Goal: Information Seeking & Learning: Learn about a topic

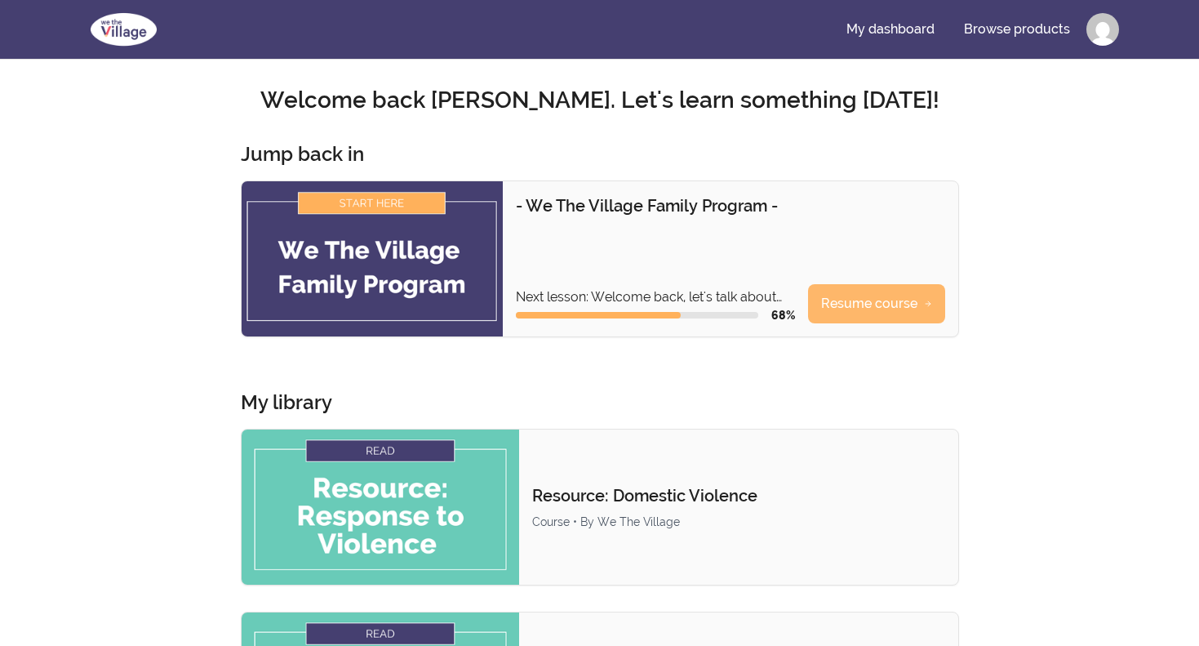
click at [840, 306] on link "Resume course" at bounding box center [876, 303] width 137 height 39
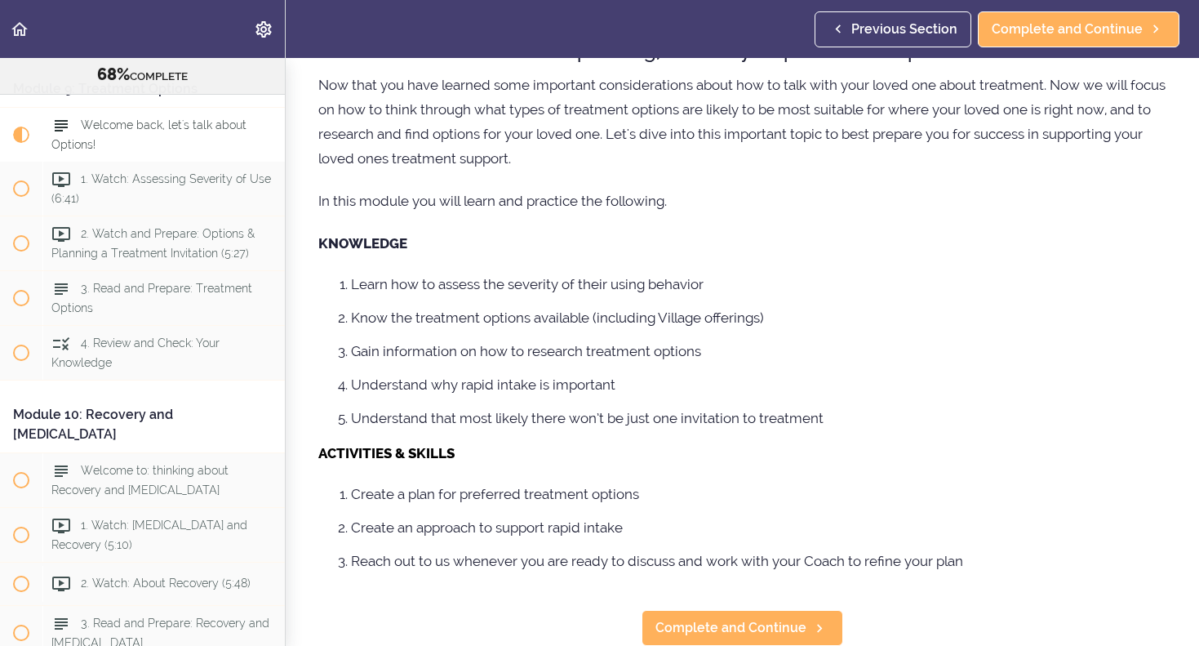
scroll to position [110, 0]
click at [752, 635] on span "Complete and Continue" at bounding box center [730, 628] width 151 height 20
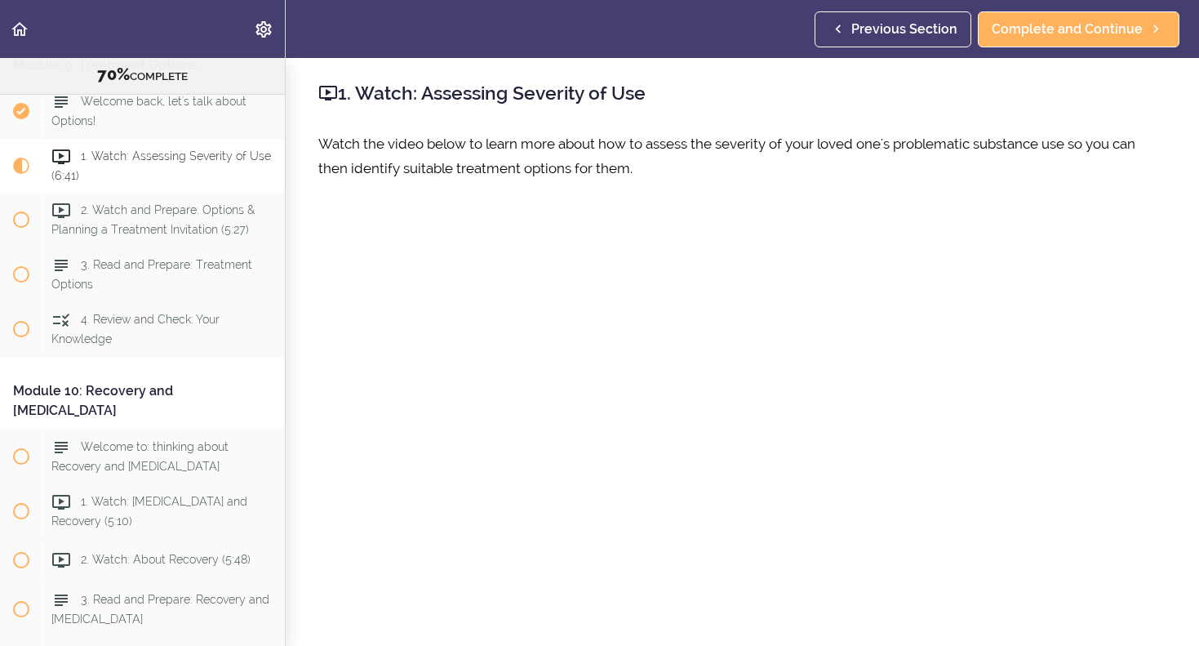
scroll to position [3089, 0]
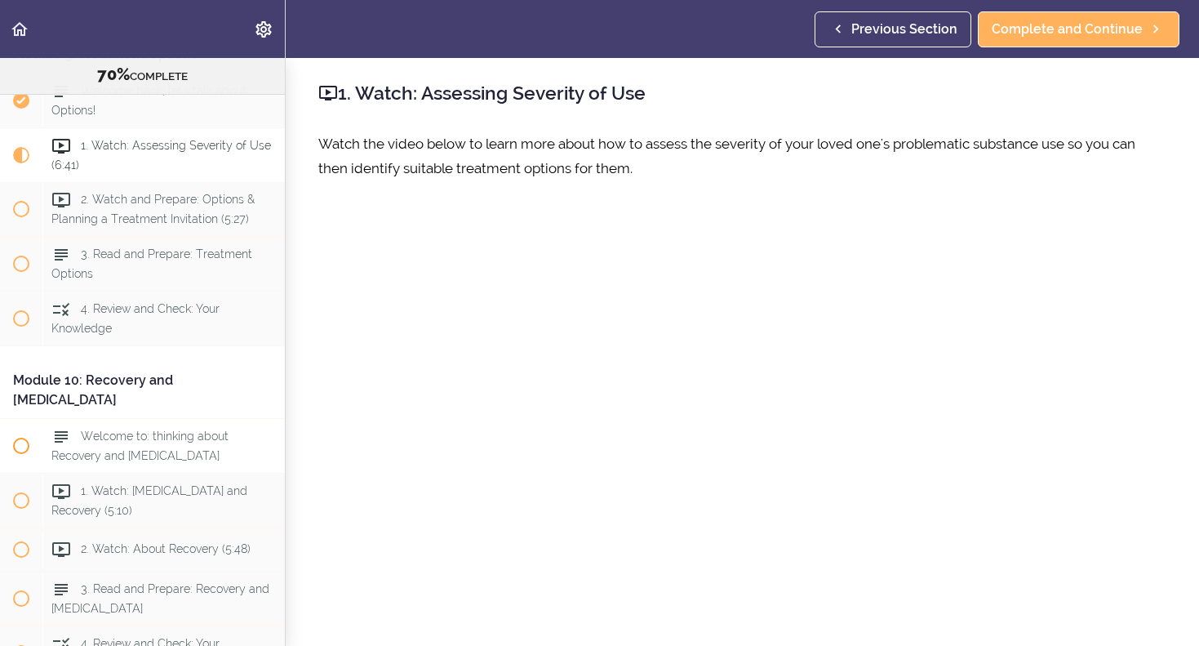
click at [68, 431] on use at bounding box center [61, 436] width 13 height 11
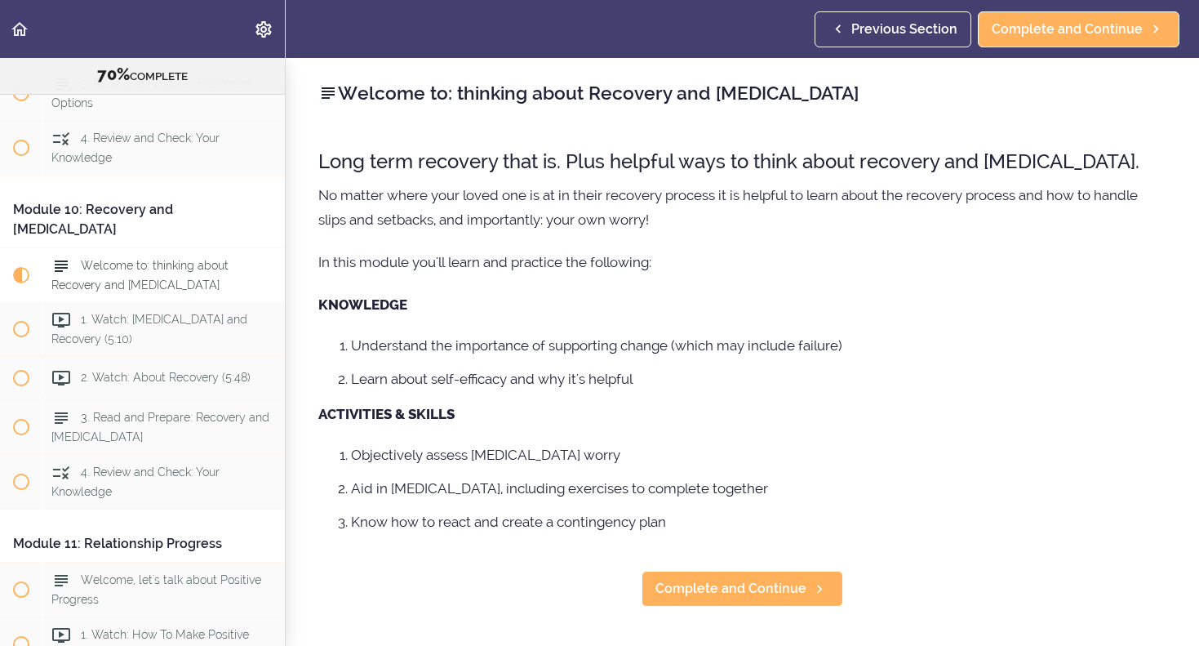
scroll to position [3359, 0]
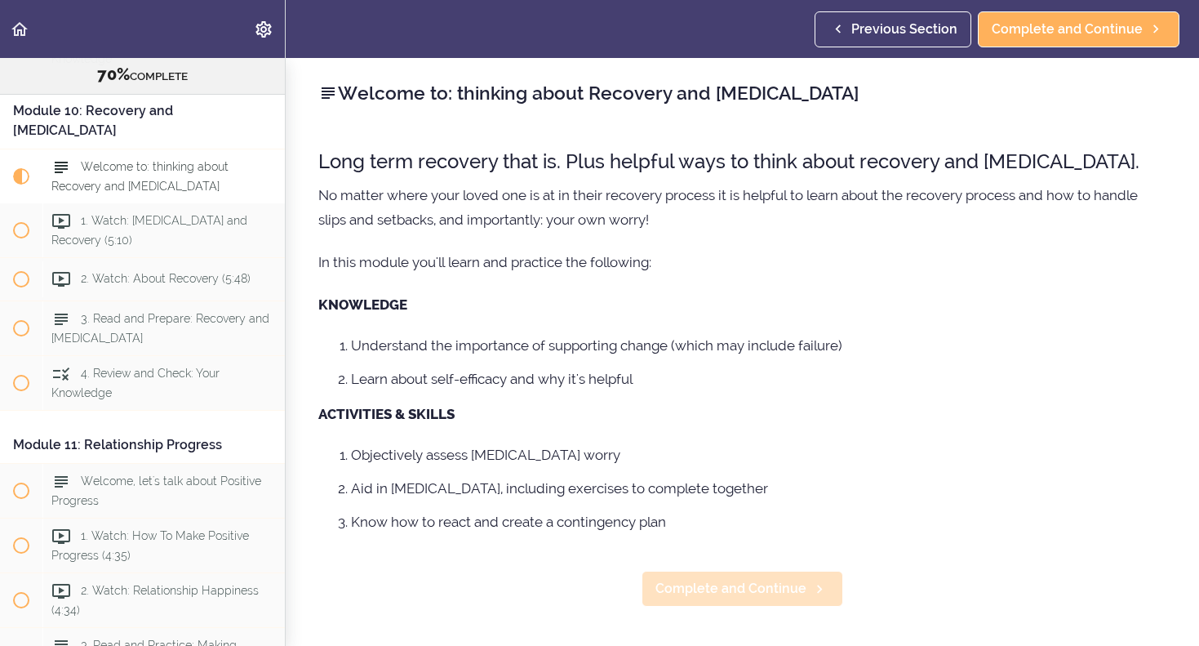
click at [753, 589] on span "Complete and Continue" at bounding box center [730, 589] width 151 height 20
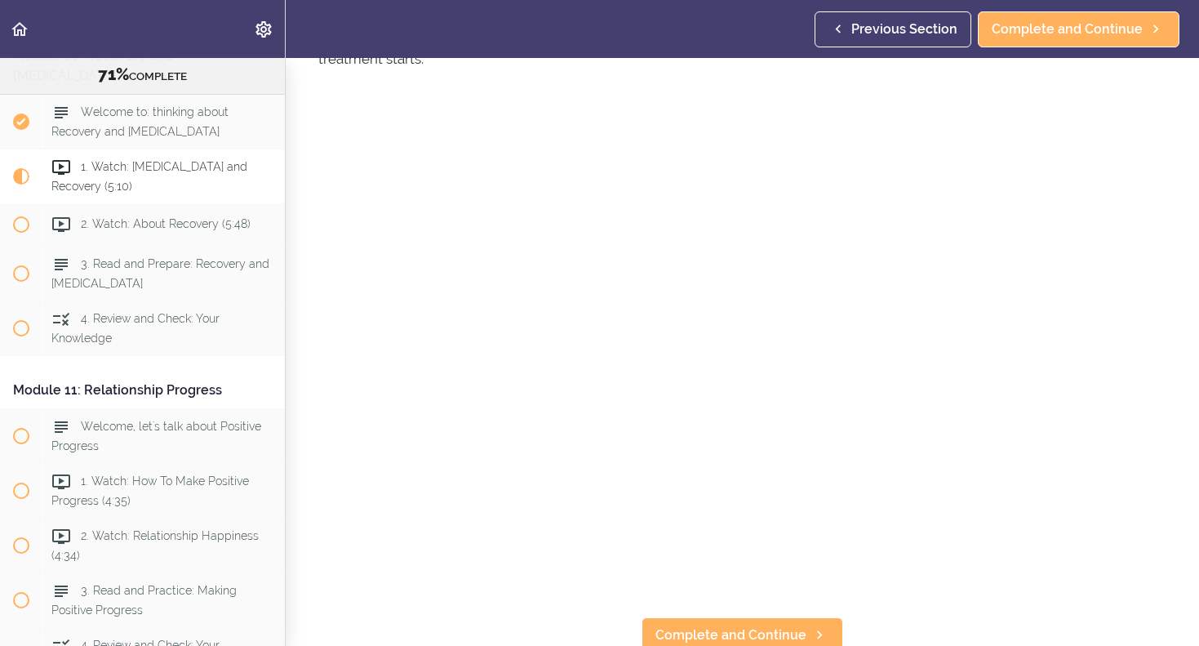
scroll to position [114, 0]
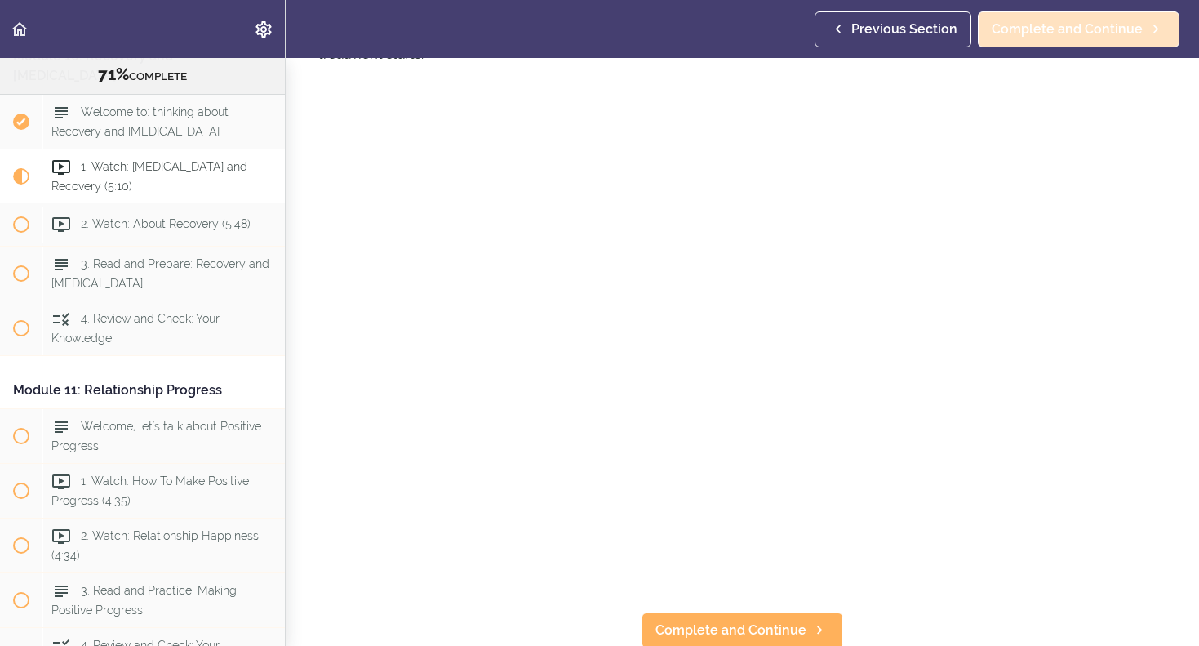
click at [1043, 32] on span "Complete and Continue" at bounding box center [1067, 30] width 151 height 20
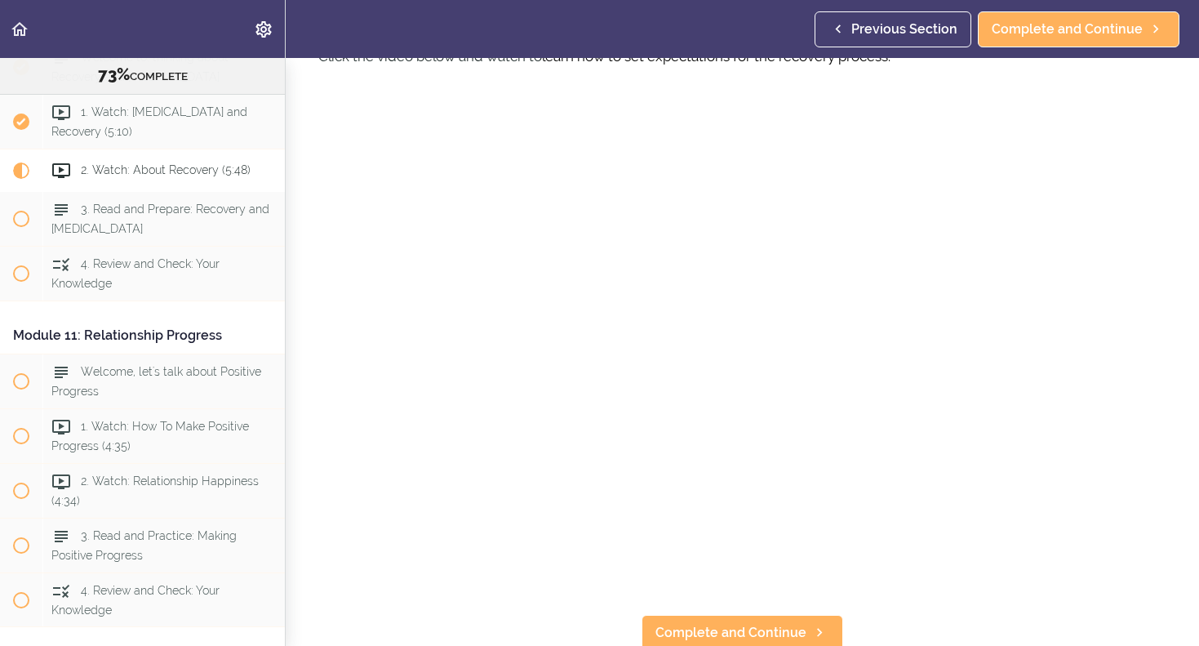
scroll to position [90, 0]
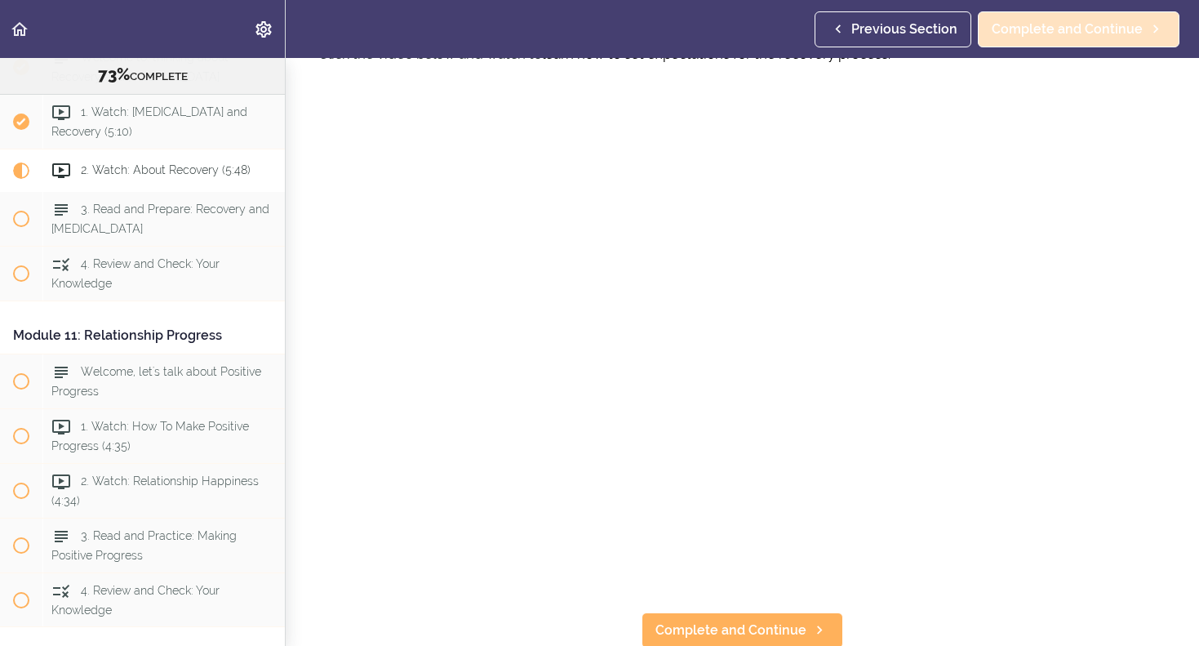
click at [1045, 38] on span "Complete and Continue" at bounding box center [1067, 30] width 151 height 20
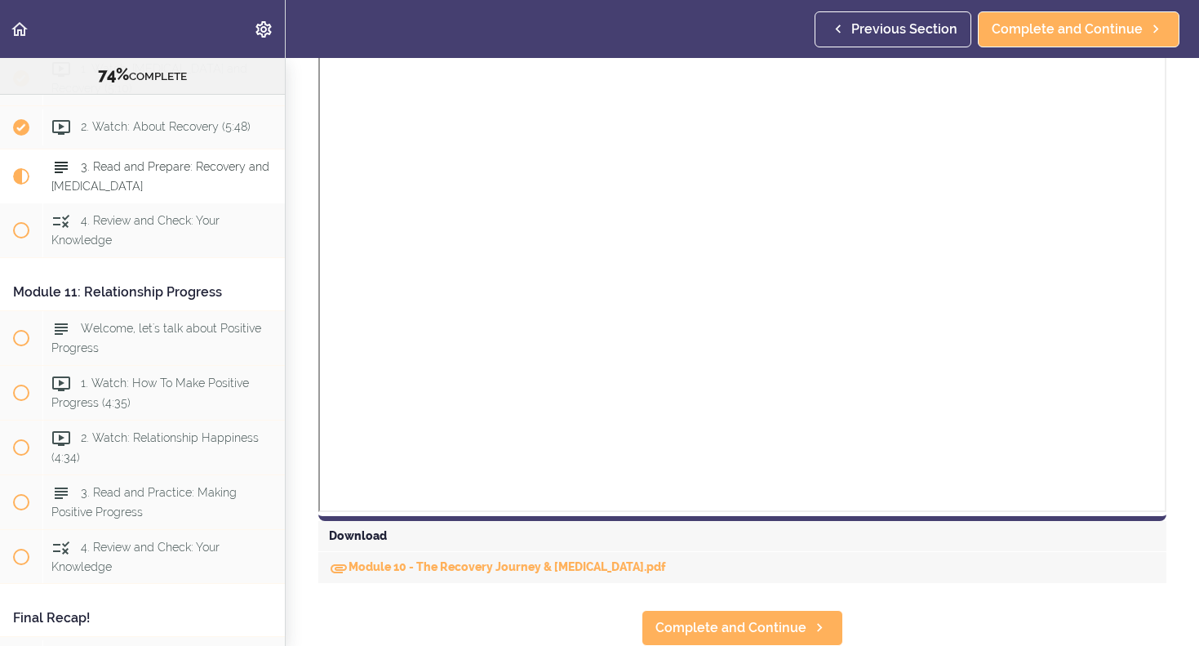
scroll to position [940, 0]
click at [1015, 31] on span "Complete and Continue" at bounding box center [1067, 30] width 151 height 20
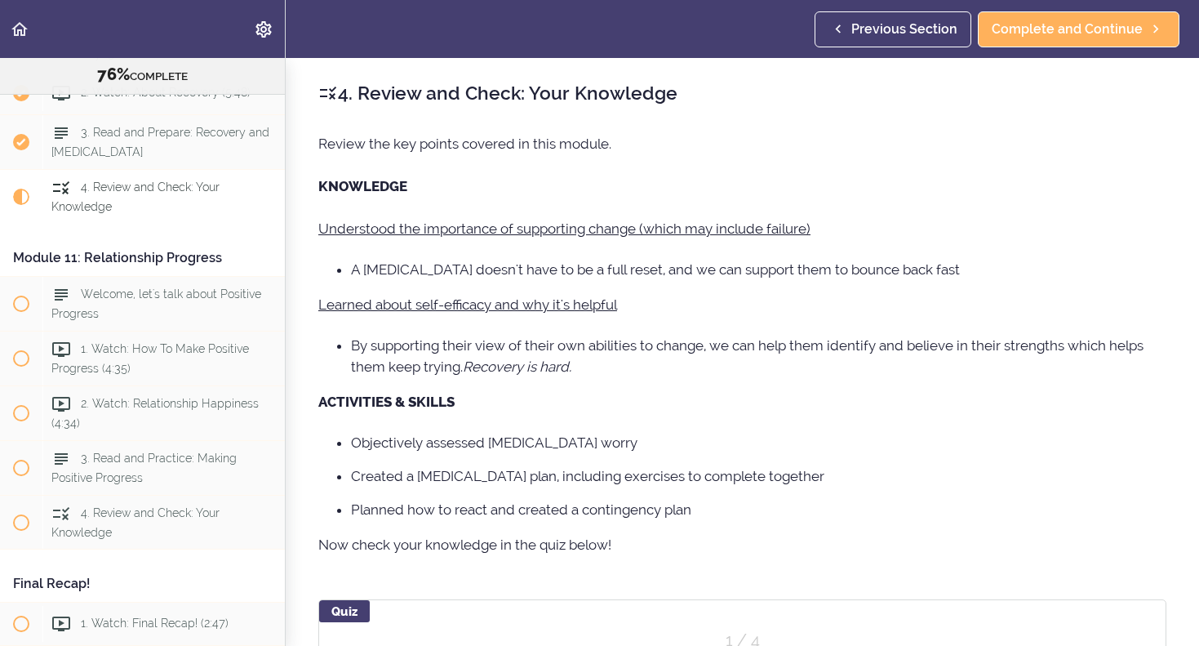
scroll to position [3566, 0]
